Goal: Information Seeking & Learning: Understand process/instructions

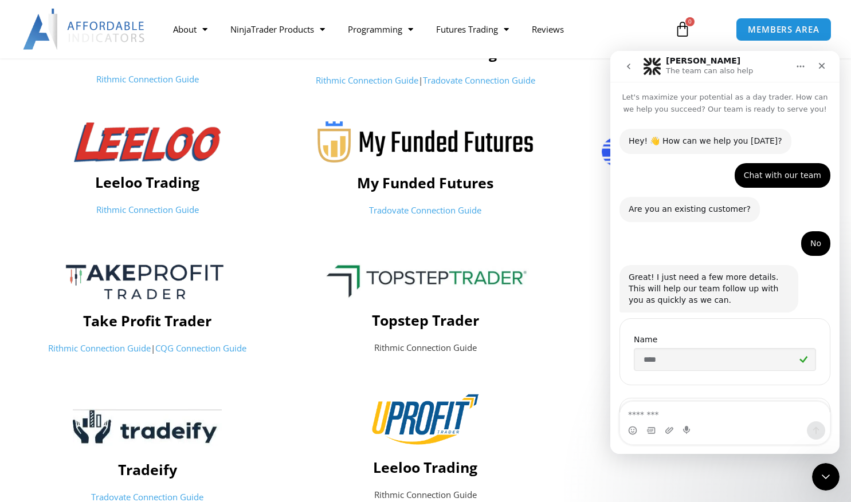
scroll to position [2, 0]
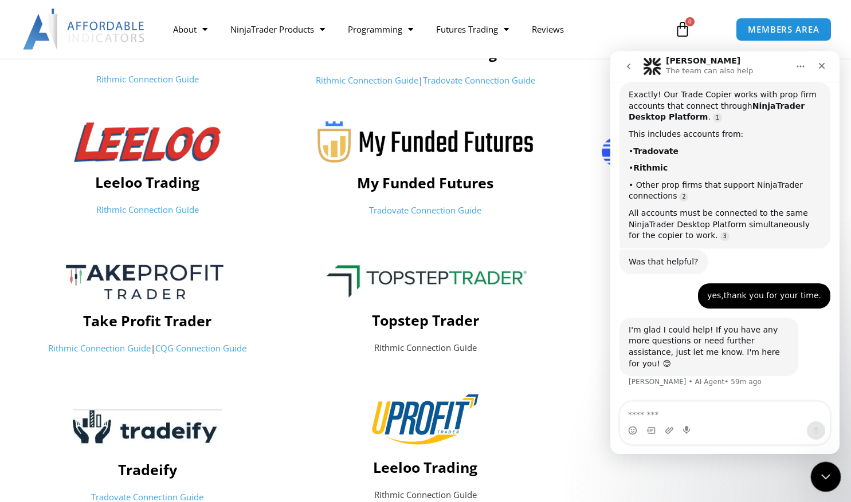
click at [817, 489] on html at bounding box center [823, 475] width 27 height 27
click at [816, 477] on div "Close Intercom Messenger" at bounding box center [823, 475] width 27 height 27
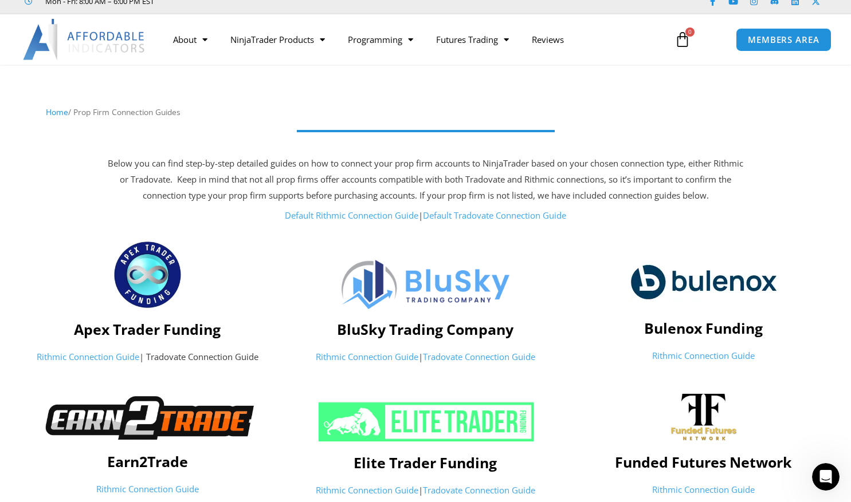
scroll to position [0, 0]
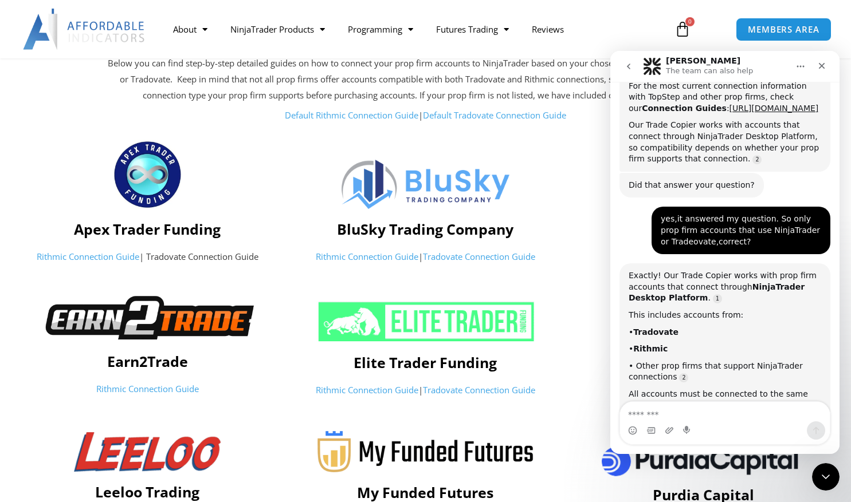
scroll to position [1058, 0]
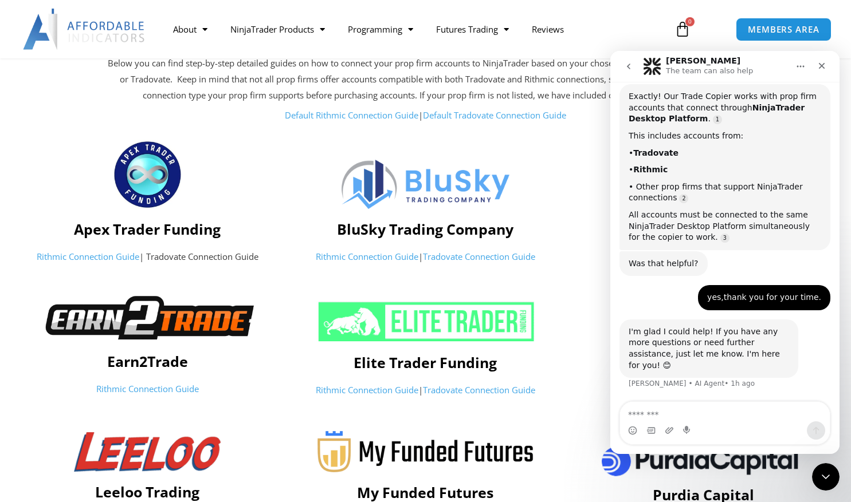
click at [213, 258] on p "Rithmic Connection Guide | Tradovate Connection Guide" at bounding box center [147, 257] width 266 height 16
click at [97, 255] on link "Rithmic Connection Guide" at bounding box center [88, 256] width 103 height 11
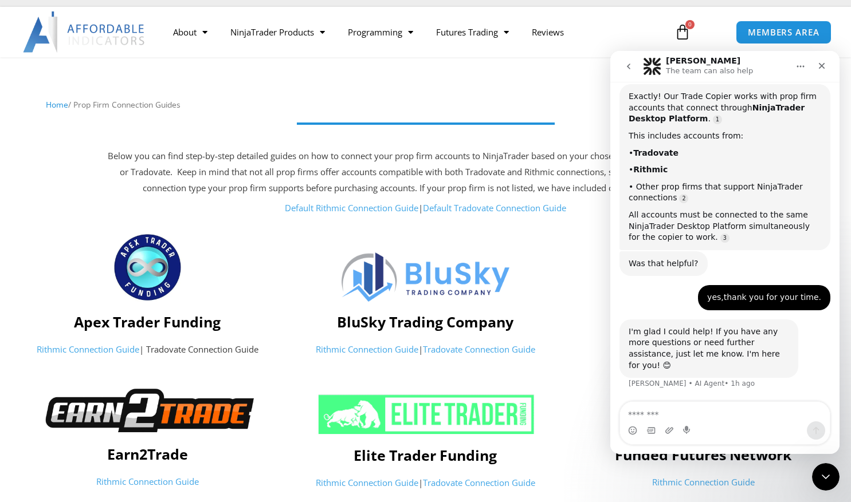
scroll to position [0, 0]
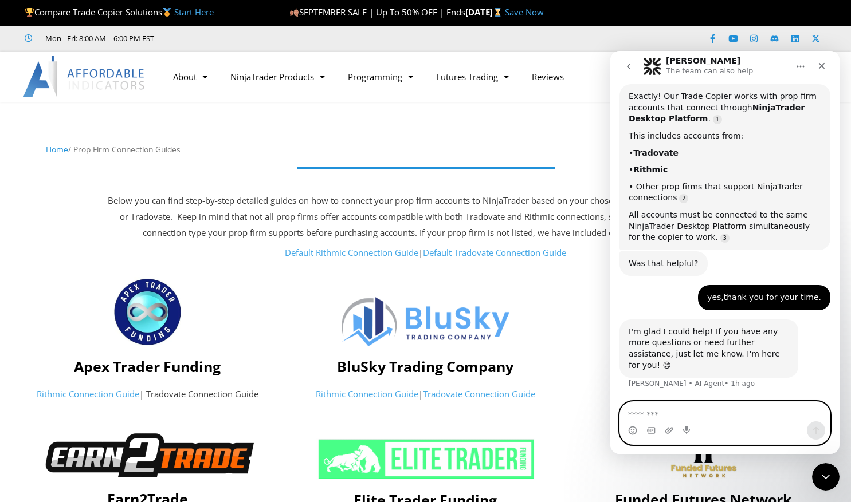
click at [665, 417] on textarea "Message…" at bounding box center [725, 411] width 210 height 19
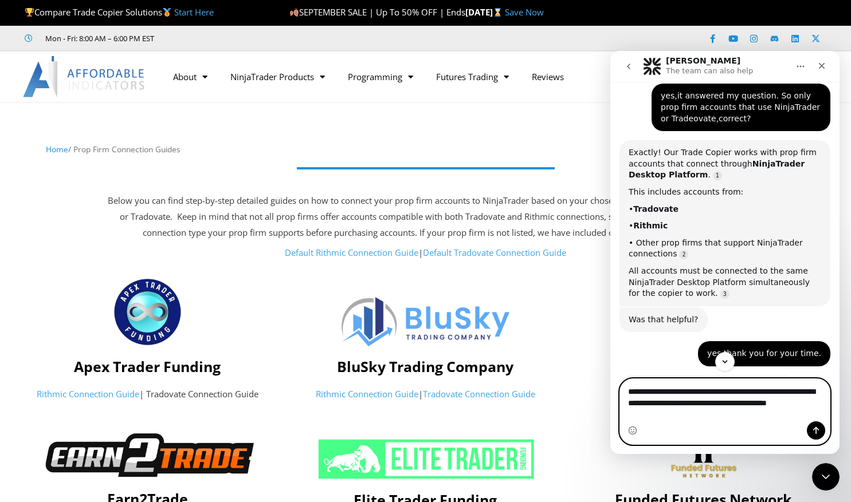
scroll to position [1002, 0]
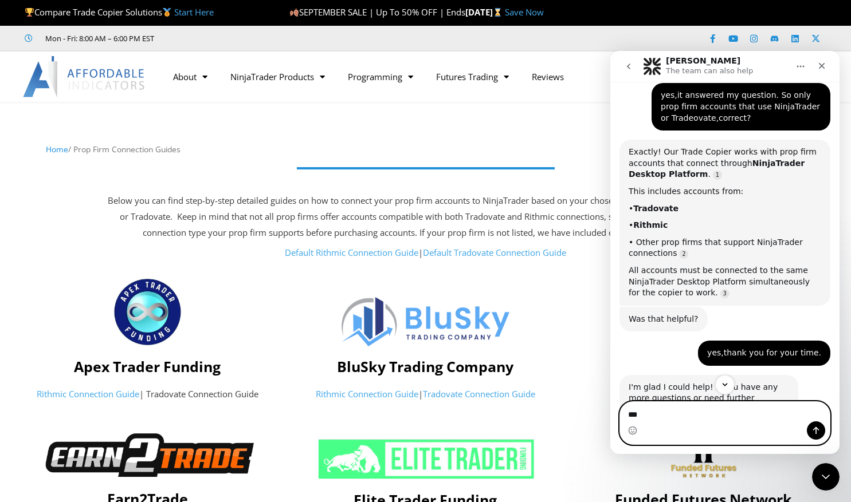
type textarea "*"
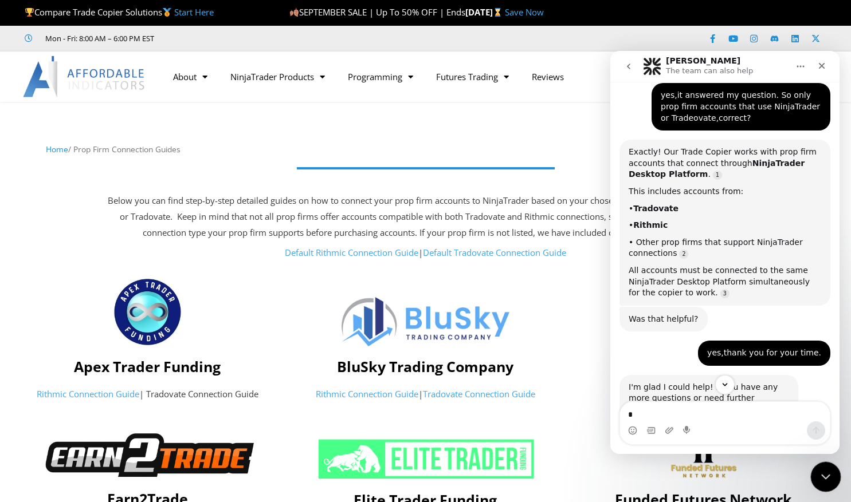
click at [825, 477] on icon "Close Intercom Messenger" at bounding box center [824, 476] width 14 height 14
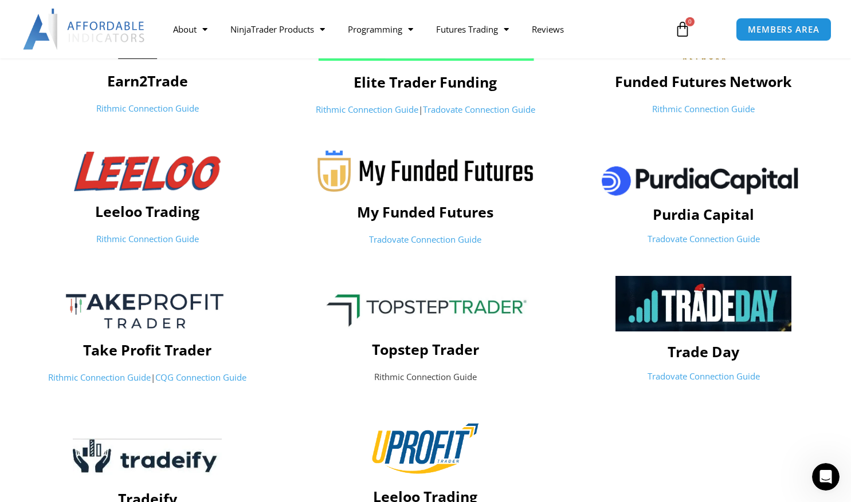
scroll to position [413, 0]
